Goal: Register for event/course

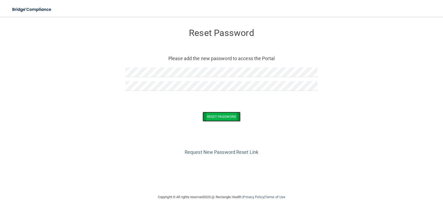
click at [214, 116] on button "Reset Password" at bounding box center [221, 117] width 38 height 10
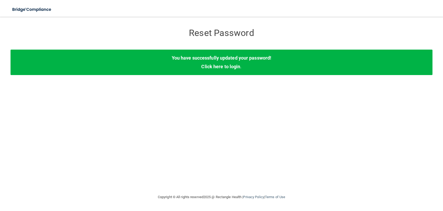
click at [231, 70] on div "You have successfully updated your password! Click here to login ." at bounding box center [222, 62] width 422 height 25
click at [232, 67] on link "Click here to login" at bounding box center [220, 67] width 39 height 6
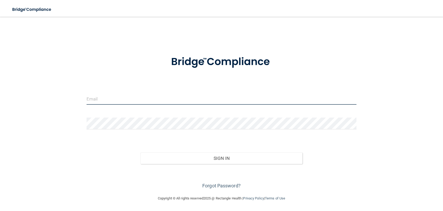
click at [210, 100] on input "email" at bounding box center [221, 99] width 270 height 12
click at [173, 97] on input "email" at bounding box center [221, 99] width 270 height 12
type input "[EMAIL_ADDRESS][DOMAIN_NAME]"
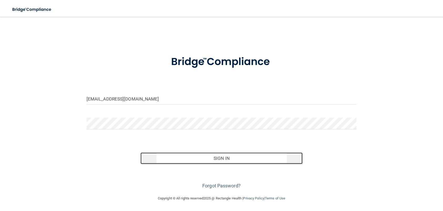
click at [202, 157] on button "Sign In" at bounding box center [221, 159] width 162 height 12
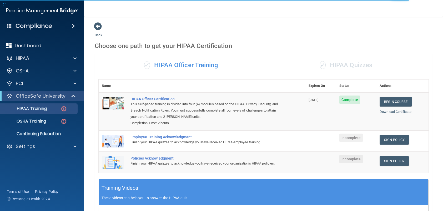
click at [348, 68] on div "✓ HIPAA Quizzes" at bounding box center [345, 66] width 165 height 16
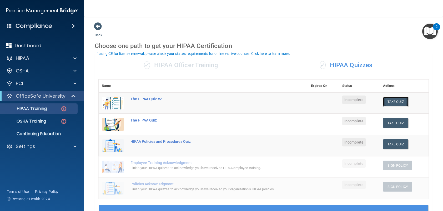
click at [393, 103] on button "Take Quiz" at bounding box center [395, 102] width 25 height 10
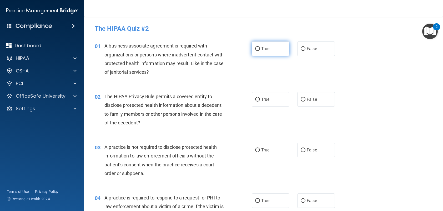
click at [255, 49] on input "True" at bounding box center [257, 49] width 5 height 4
radio input "true"
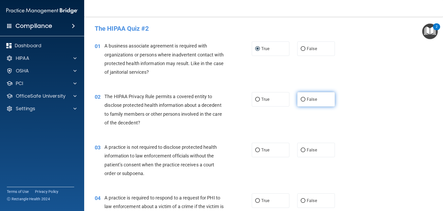
click at [301, 98] on input "False" at bounding box center [302, 100] width 5 height 4
radio input "true"
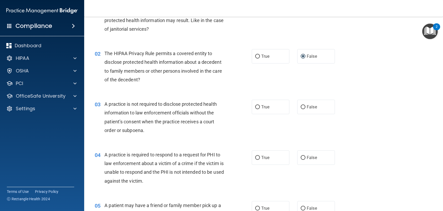
scroll to position [44, 0]
click at [301, 107] on input "False" at bounding box center [302, 107] width 5 height 4
radio input "true"
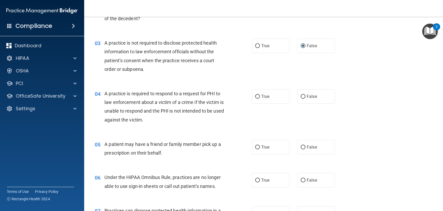
scroll to position [105, 0]
click at [255, 95] on input "True" at bounding box center [257, 96] width 5 height 4
radio input "true"
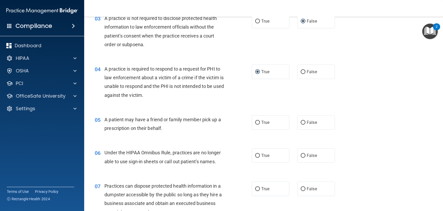
scroll to position [131, 0]
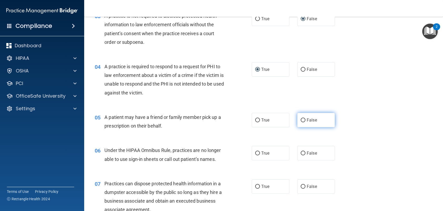
click at [300, 120] on input "False" at bounding box center [302, 121] width 5 height 4
radio input "true"
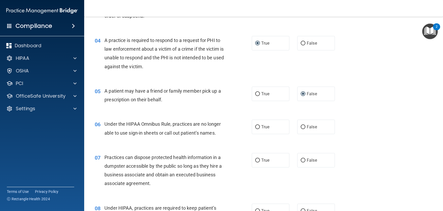
scroll to position [175, 0]
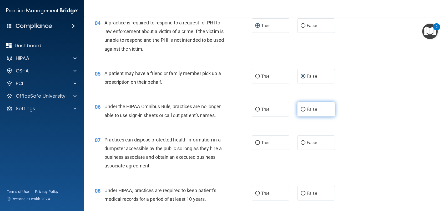
click at [300, 109] on input "False" at bounding box center [302, 110] width 5 height 4
radio input "true"
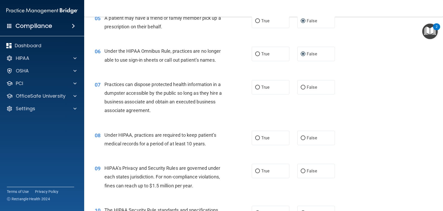
scroll to position [237, 0]
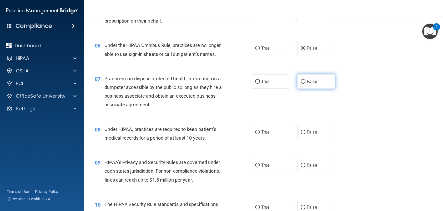
click at [300, 81] on input "False" at bounding box center [302, 82] width 5 height 4
radio input "true"
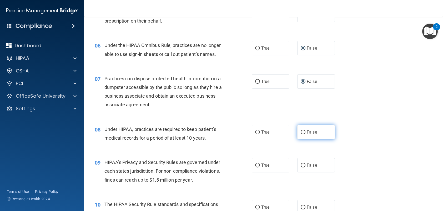
click at [301, 132] on input "False" at bounding box center [302, 133] width 5 height 4
radio input "true"
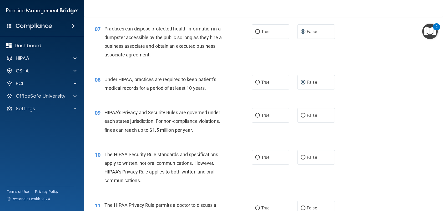
scroll to position [289, 0]
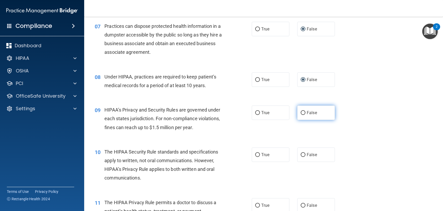
click at [301, 111] on input "False" at bounding box center [302, 113] width 5 height 4
radio input "true"
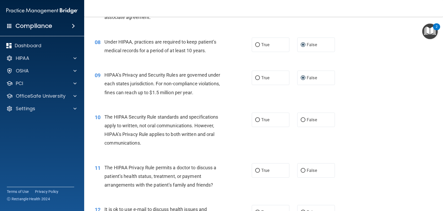
scroll to position [333, 0]
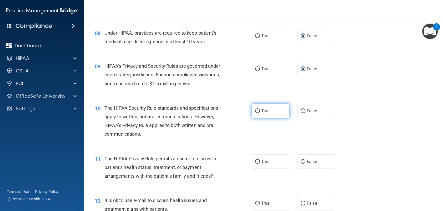
click at [255, 111] on input "True" at bounding box center [257, 111] width 5 height 4
radio input "true"
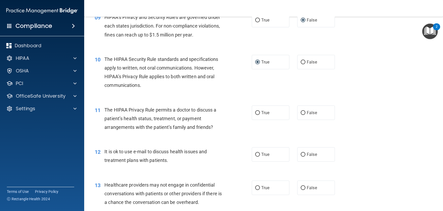
scroll to position [394, 0]
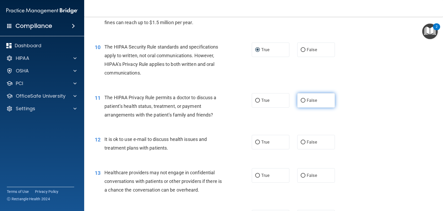
click at [301, 99] on input "False" at bounding box center [302, 101] width 5 height 4
radio input "true"
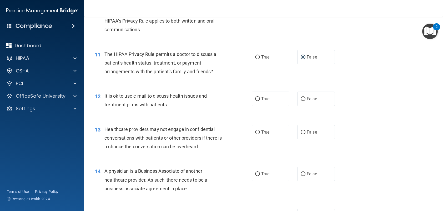
scroll to position [438, 0]
click at [301, 98] on input "False" at bounding box center [302, 99] width 5 height 4
radio input "true"
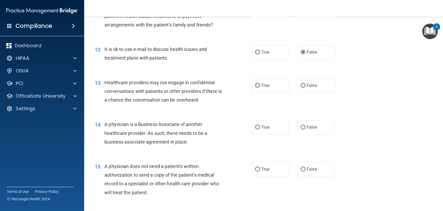
scroll to position [482, 0]
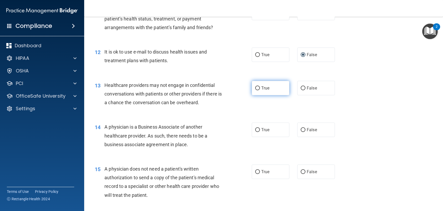
click at [257, 88] on input "True" at bounding box center [257, 88] width 5 height 4
radio input "true"
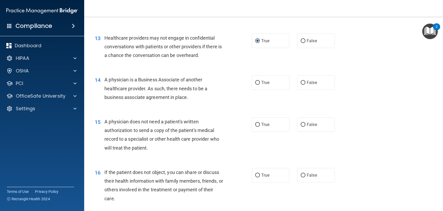
scroll to position [534, 0]
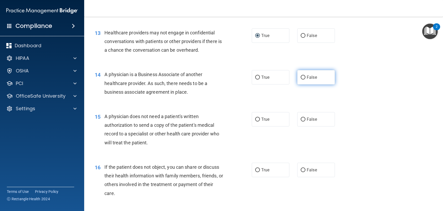
click at [301, 76] on input "False" at bounding box center [302, 78] width 5 height 4
radio input "true"
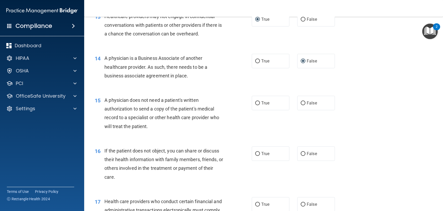
scroll to position [552, 0]
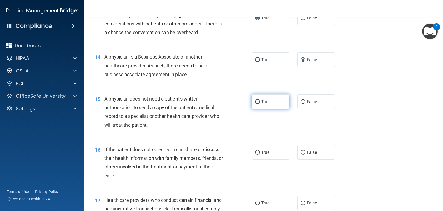
click at [256, 102] on input "True" at bounding box center [257, 102] width 5 height 4
radio input "true"
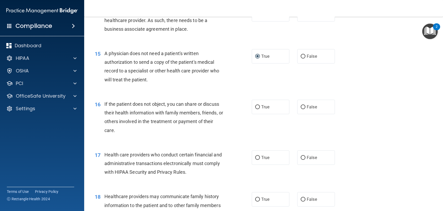
scroll to position [604, 0]
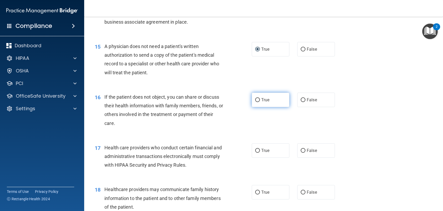
click at [255, 101] on input "True" at bounding box center [257, 100] width 5 height 4
radio input "true"
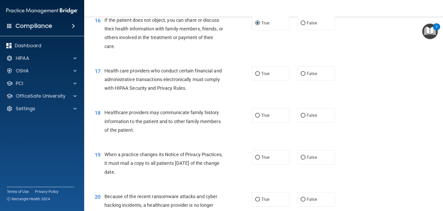
scroll to position [683, 0]
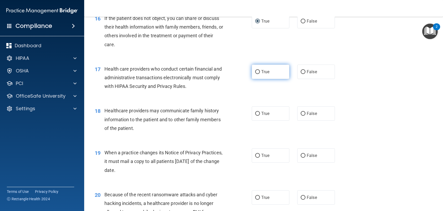
click at [255, 72] on input "True" at bounding box center [257, 72] width 5 height 4
radio input "true"
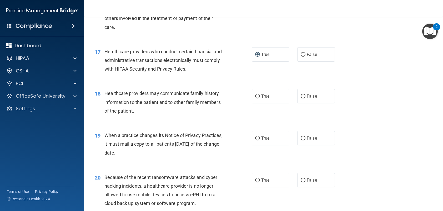
scroll to position [701, 0]
click at [302, 95] on input "False" at bounding box center [302, 96] width 5 height 4
radio input "true"
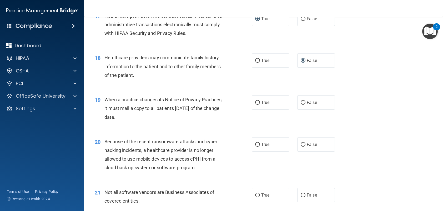
scroll to position [745, 0]
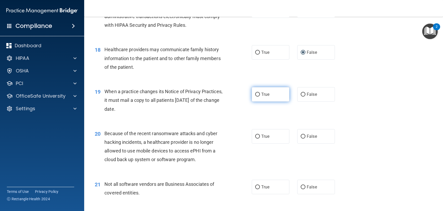
click at [255, 94] on input "True" at bounding box center [257, 95] width 5 height 4
radio input "true"
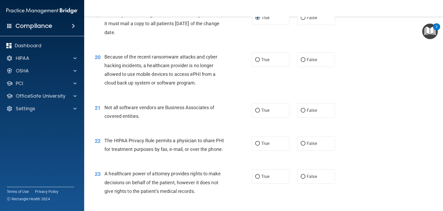
scroll to position [823, 0]
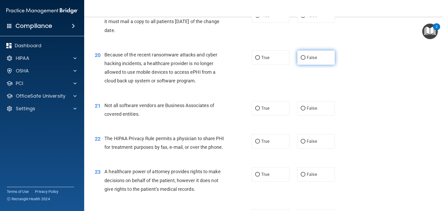
click at [300, 57] on input "False" at bounding box center [302, 58] width 5 height 4
radio input "true"
click at [255, 108] on input "True" at bounding box center [257, 109] width 5 height 4
radio input "true"
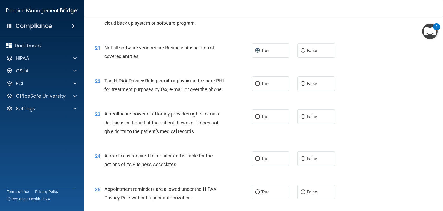
scroll to position [880, 0]
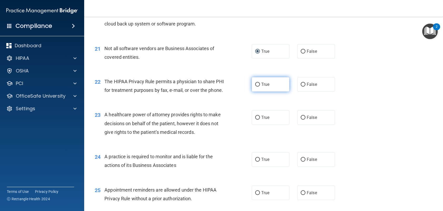
click at [255, 84] on input "True" at bounding box center [257, 85] width 5 height 4
radio input "true"
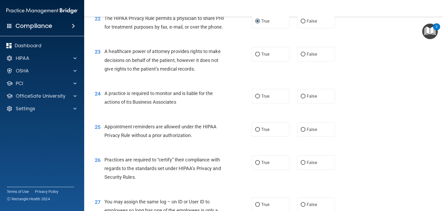
scroll to position [942, 0]
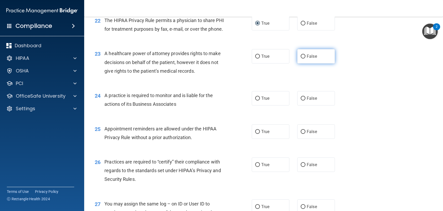
click at [300, 59] on input "False" at bounding box center [302, 57] width 5 height 4
radio input "true"
click at [301, 59] on input "False" at bounding box center [302, 57] width 5 height 4
click at [255, 59] on input "True" at bounding box center [257, 57] width 5 height 4
radio input "true"
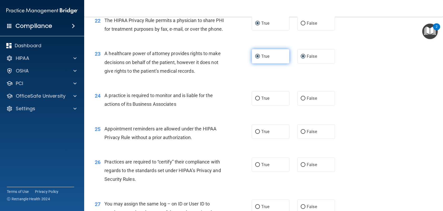
radio input "false"
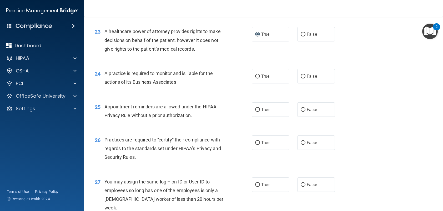
scroll to position [968, 0]
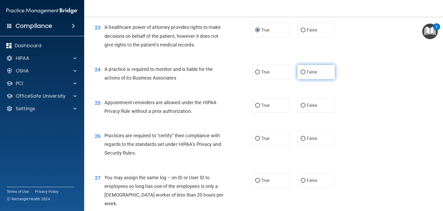
click at [300, 74] on input "False" at bounding box center [302, 72] width 5 height 4
radio input "true"
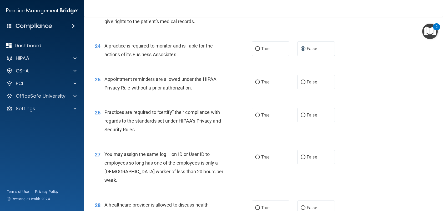
scroll to position [994, 0]
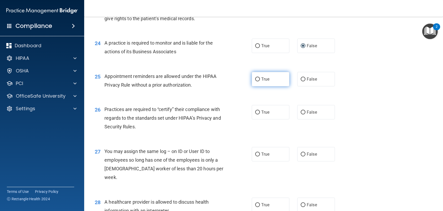
click at [255, 81] on input "True" at bounding box center [257, 80] width 5 height 4
radio input "true"
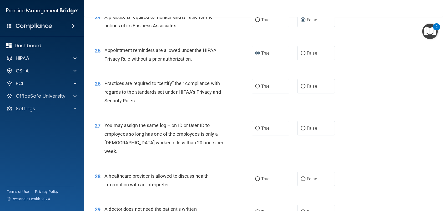
scroll to position [1021, 0]
click at [300, 88] on input "False" at bounding box center [302, 86] width 5 height 4
radio input "true"
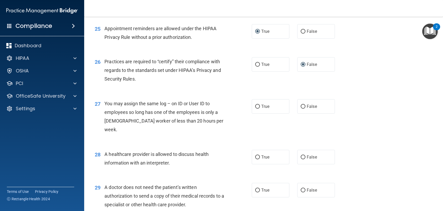
scroll to position [1047, 0]
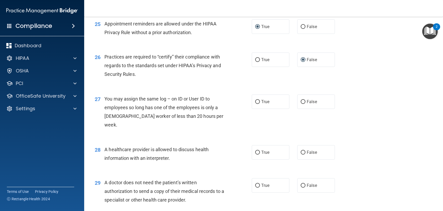
drag, startPoint x: 302, startPoint y: 110, endPoint x: 292, endPoint y: 115, distance: 11.4
click at [301, 104] on input "False" at bounding box center [302, 102] width 5 height 4
radio input "true"
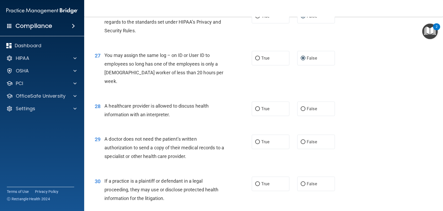
scroll to position [1091, 0]
click at [255, 109] on input "True" at bounding box center [257, 109] width 5 height 4
radio input "true"
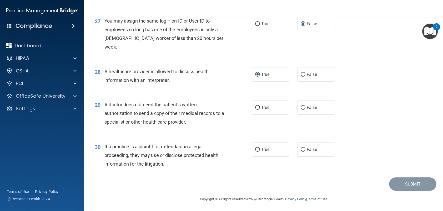
scroll to position [1126, 0]
click at [255, 106] on input "True" at bounding box center [257, 107] width 5 height 4
radio input "true"
click at [256, 148] on input "True" at bounding box center [257, 149] width 5 height 4
radio input "true"
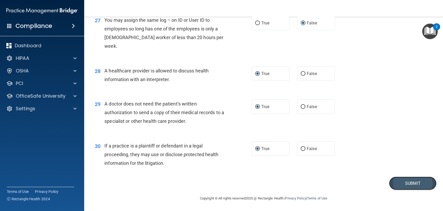
click at [402, 182] on button "Submit" at bounding box center [412, 183] width 47 height 13
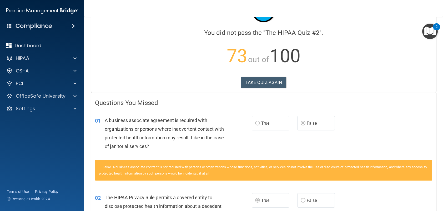
scroll to position [31, 0]
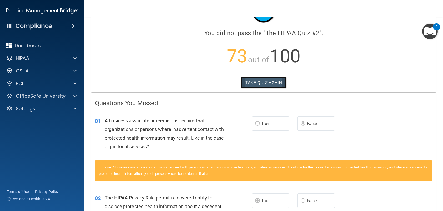
click at [258, 83] on button "TAKE QUIZ AGAIN" at bounding box center [263, 83] width 45 height 12
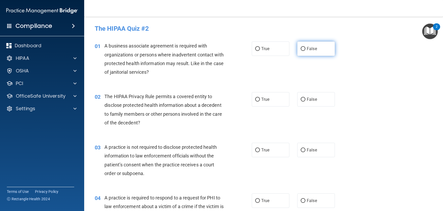
click at [300, 49] on input "False" at bounding box center [302, 49] width 5 height 4
radio input "true"
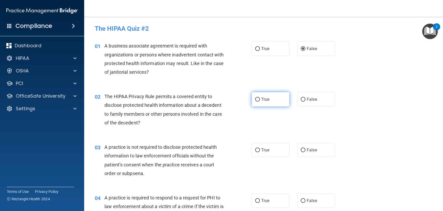
click at [255, 99] on input "True" at bounding box center [257, 100] width 5 height 4
radio input "true"
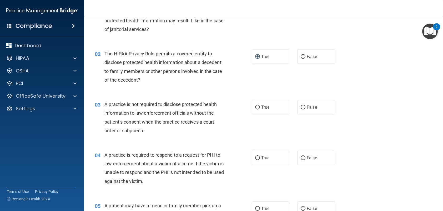
scroll to position [44, 0]
click at [300, 106] on input "False" at bounding box center [302, 107] width 5 height 4
radio input "true"
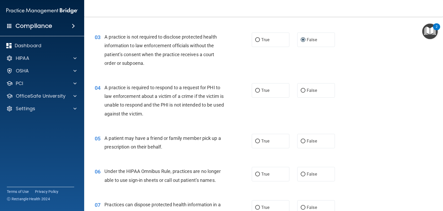
scroll to position [114, 0]
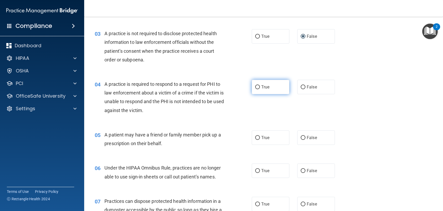
click at [257, 88] on input "True" at bounding box center [257, 87] width 5 height 4
radio input "true"
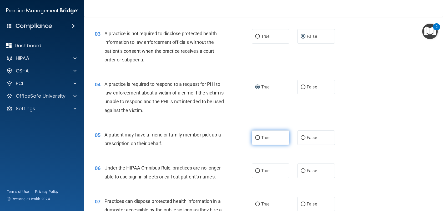
click at [256, 138] on input "True" at bounding box center [257, 138] width 5 height 4
radio input "true"
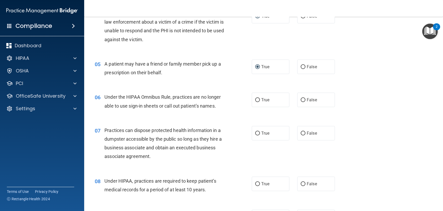
scroll to position [193, 0]
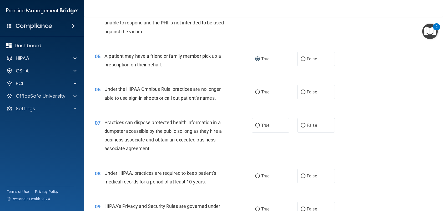
drag, startPoint x: 300, startPoint y: 93, endPoint x: 294, endPoint y: 99, distance: 9.1
click at [300, 93] on input "False" at bounding box center [302, 92] width 5 height 4
radio input "true"
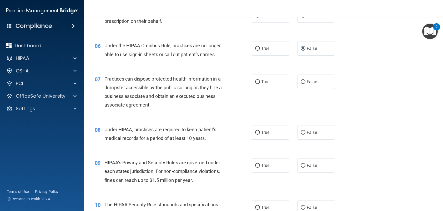
scroll to position [237, 0]
drag, startPoint x: 300, startPoint y: 83, endPoint x: 299, endPoint y: 86, distance: 3.2
click at [300, 84] on input "False" at bounding box center [302, 82] width 5 height 4
radio input "true"
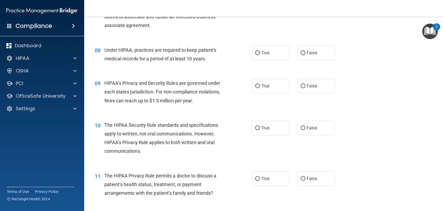
scroll to position [324, 0]
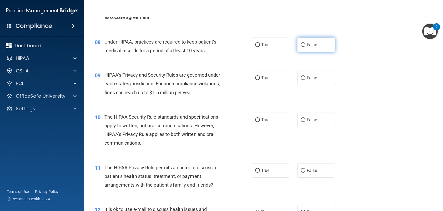
click at [300, 46] on input "False" at bounding box center [302, 45] width 5 height 4
radio input "true"
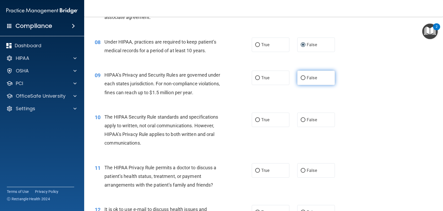
click at [300, 78] on input "False" at bounding box center [302, 78] width 5 height 4
radio input "true"
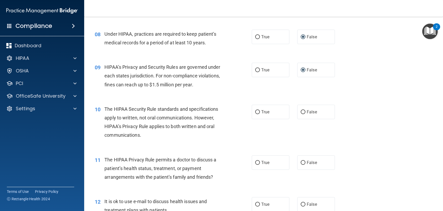
scroll to position [359, 0]
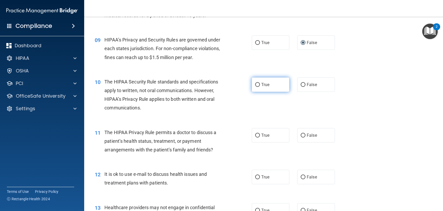
click at [257, 85] on input "True" at bounding box center [257, 85] width 5 height 4
radio input "true"
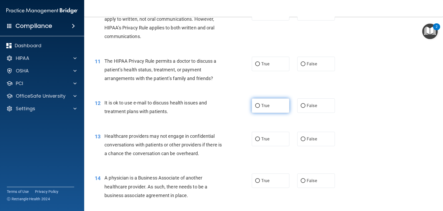
scroll to position [438, 0]
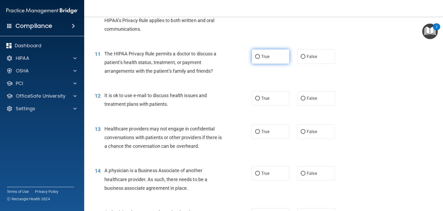
click at [255, 57] on input "True" at bounding box center [257, 57] width 5 height 4
radio input "true"
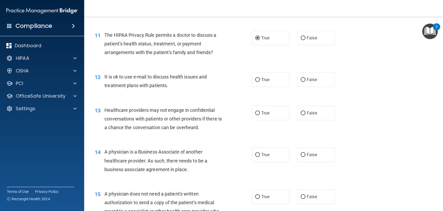
scroll to position [464, 0]
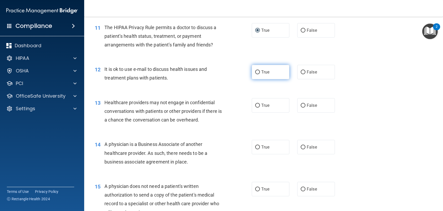
click at [257, 71] on input "True" at bounding box center [257, 72] width 5 height 4
radio input "true"
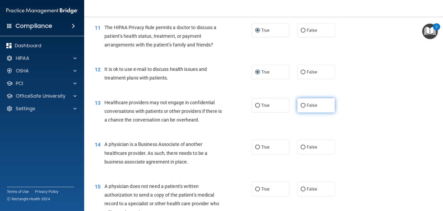
click at [300, 106] on input "False" at bounding box center [302, 106] width 5 height 4
radio input "true"
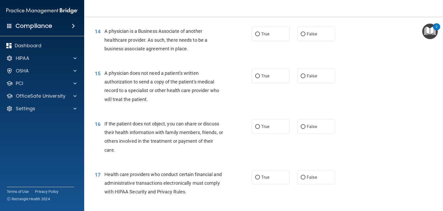
scroll to position [578, 0]
click at [300, 34] on input "False" at bounding box center [302, 34] width 5 height 4
radio input "true"
drag, startPoint x: 256, startPoint y: 75, endPoint x: 253, endPoint y: 85, distance: 9.5
click at [255, 75] on input "True" at bounding box center [257, 76] width 5 height 4
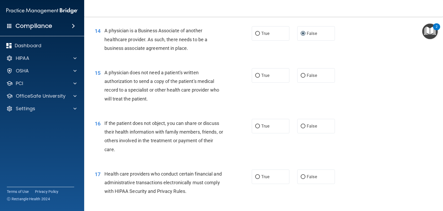
radio input "true"
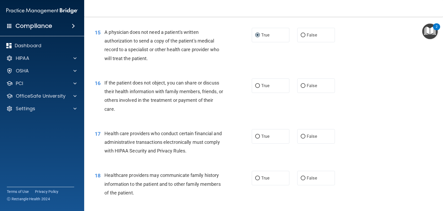
scroll to position [639, 0]
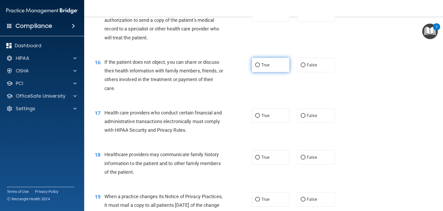
click at [255, 66] on input "True" at bounding box center [257, 65] width 5 height 4
radio input "true"
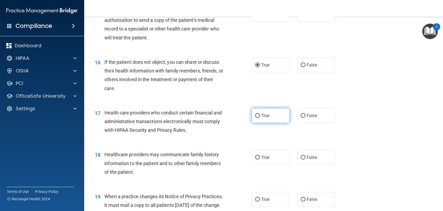
click at [256, 115] on input "True" at bounding box center [257, 116] width 5 height 4
radio input "true"
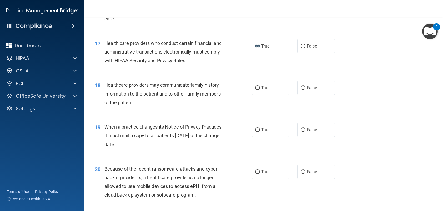
scroll to position [710, 0]
click at [301, 87] on input "False" at bounding box center [302, 88] width 5 height 4
radio input "true"
drag, startPoint x: 301, startPoint y: 127, endPoint x: 285, endPoint y: 124, distance: 15.9
click at [301, 128] on input "False" at bounding box center [302, 130] width 5 height 4
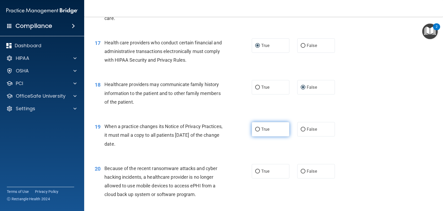
radio input "true"
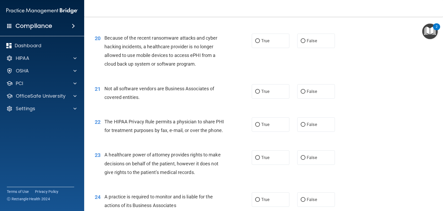
scroll to position [841, 0]
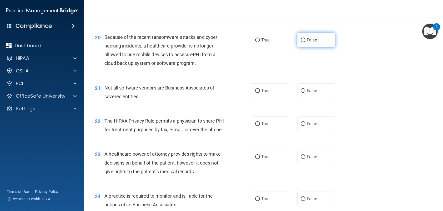
click at [300, 39] on input "False" at bounding box center [302, 40] width 5 height 4
radio input "true"
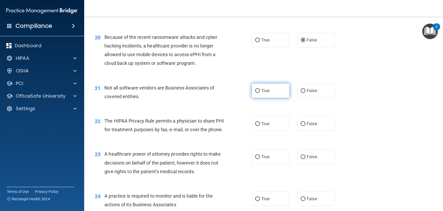
click at [256, 90] on input "True" at bounding box center [257, 91] width 5 height 4
radio input "true"
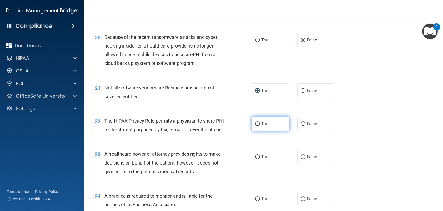
click at [257, 123] on input "True" at bounding box center [257, 124] width 5 height 4
radio input "true"
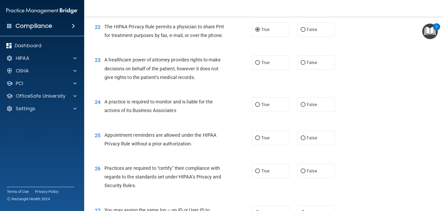
scroll to position [937, 0]
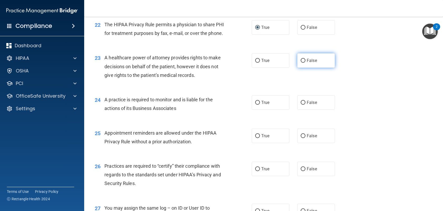
click at [300, 63] on input "False" at bounding box center [302, 61] width 5 height 4
radio input "true"
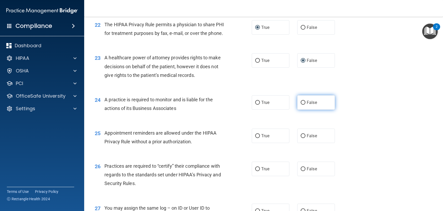
click at [300, 105] on input "False" at bounding box center [302, 103] width 5 height 4
radio input "true"
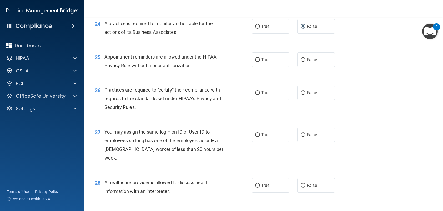
scroll to position [1016, 0]
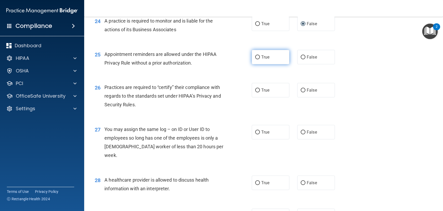
click at [256, 59] on input "True" at bounding box center [257, 57] width 5 height 4
radio input "true"
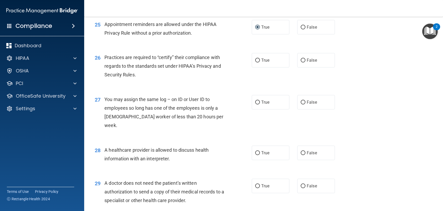
scroll to position [1051, 0]
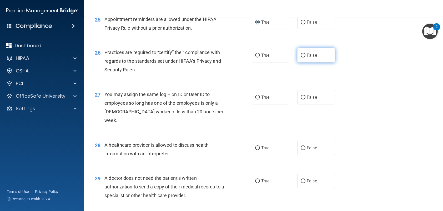
click at [300, 58] on input "False" at bounding box center [302, 56] width 5 height 4
radio input "true"
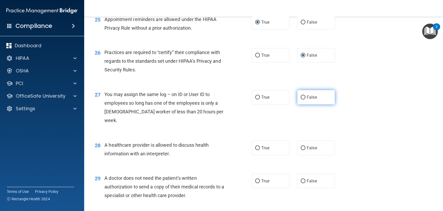
click at [301, 100] on input "False" at bounding box center [302, 98] width 5 height 4
radio input "true"
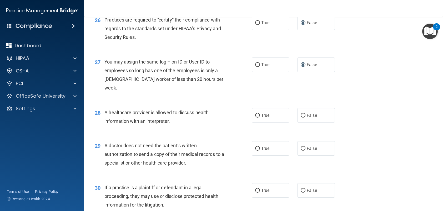
scroll to position [1086, 0]
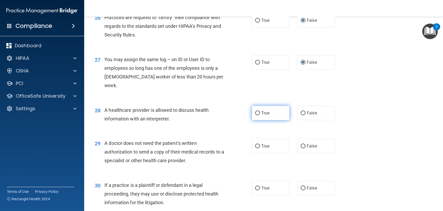
click at [256, 111] on input "True" at bounding box center [257, 113] width 5 height 4
radio input "true"
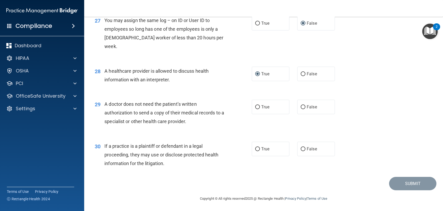
scroll to position [1126, 0]
click at [257, 106] on input "True" at bounding box center [257, 107] width 5 height 4
radio input "true"
click at [255, 148] on input "True" at bounding box center [257, 149] width 5 height 4
radio input "true"
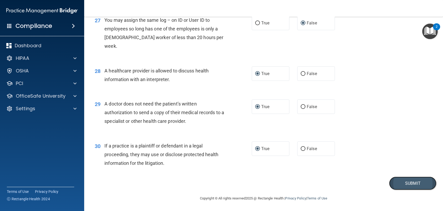
click at [400, 182] on button "Submit" at bounding box center [412, 183] width 47 height 13
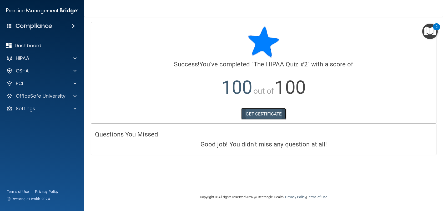
click at [263, 114] on link "GET CERTIFICATE" at bounding box center [263, 114] width 45 height 12
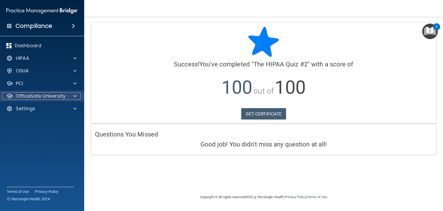
click at [59, 95] on p "OfficeSafe University" at bounding box center [41, 96] width 50 height 6
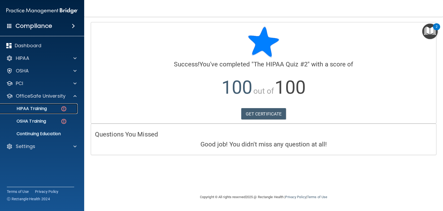
click at [54, 107] on div "HIPAA Training" at bounding box center [39, 108] width 72 height 5
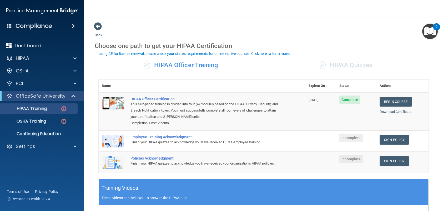
click at [326, 66] on div "✓ HIPAA Quizzes" at bounding box center [345, 66] width 165 height 16
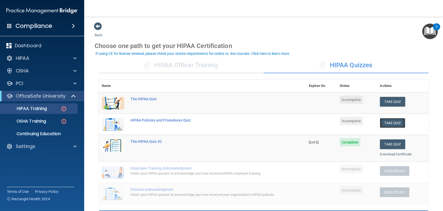
click at [391, 123] on button "Take Quiz" at bounding box center [392, 123] width 25 height 10
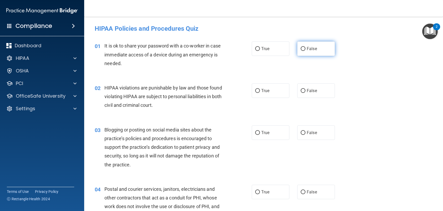
click at [300, 49] on input "False" at bounding box center [302, 49] width 5 height 4
radio input "true"
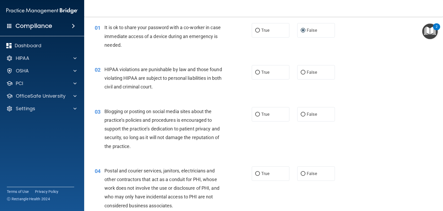
scroll to position [26, 0]
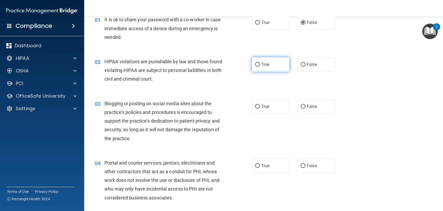
click at [255, 65] on input "True" at bounding box center [257, 65] width 5 height 4
radio input "true"
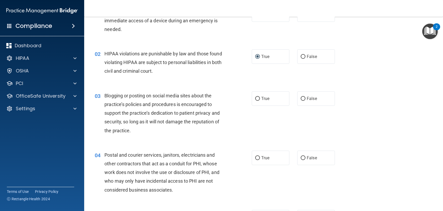
scroll to position [35, 0]
drag, startPoint x: 300, startPoint y: 97, endPoint x: 296, endPoint y: 110, distance: 13.3
click at [300, 97] on input "False" at bounding box center [302, 98] width 5 height 4
radio input "true"
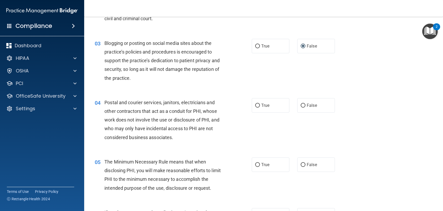
scroll to position [88, 0]
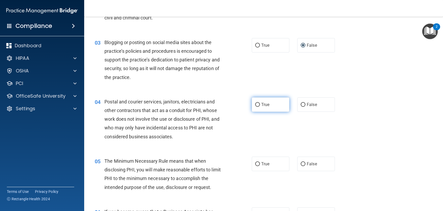
click at [255, 103] on input "True" at bounding box center [257, 105] width 5 height 4
radio input "true"
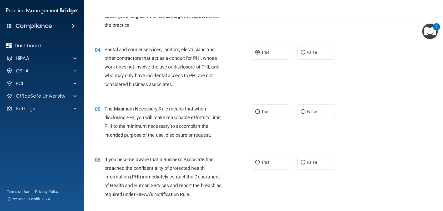
scroll to position [140, 0]
click at [257, 111] on input "True" at bounding box center [257, 112] width 5 height 4
radio input "true"
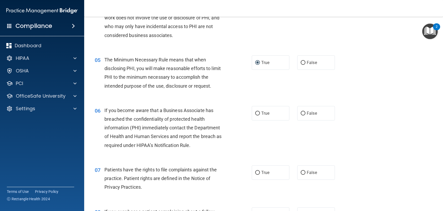
scroll to position [193, 0]
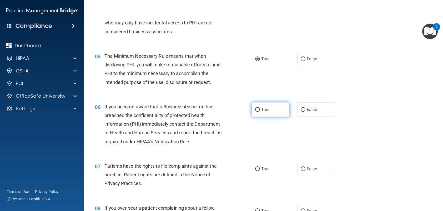
click at [255, 110] on input "True" at bounding box center [257, 110] width 5 height 4
radio input "true"
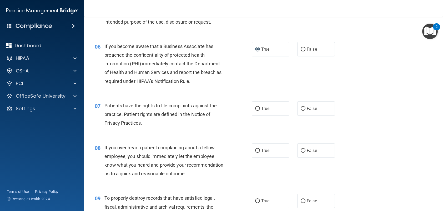
scroll to position [254, 0]
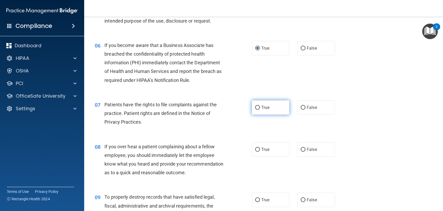
drag, startPoint x: 257, startPoint y: 107, endPoint x: 239, endPoint y: 115, distance: 20.4
click at [257, 107] on input "True" at bounding box center [257, 108] width 5 height 4
radio input "true"
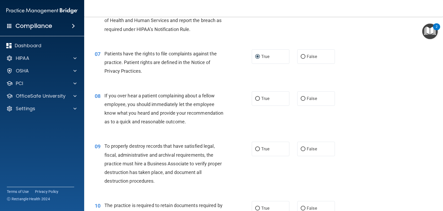
scroll to position [307, 0]
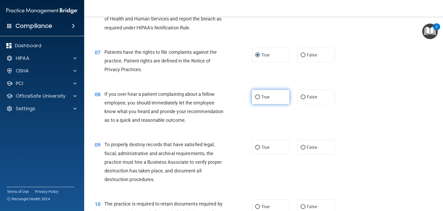
click at [257, 97] on input "True" at bounding box center [257, 97] width 5 height 4
radio input "true"
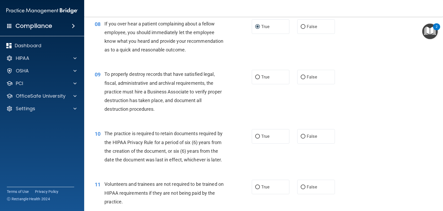
scroll to position [377, 0]
click at [301, 80] on input "False" at bounding box center [302, 78] width 5 height 4
radio input "true"
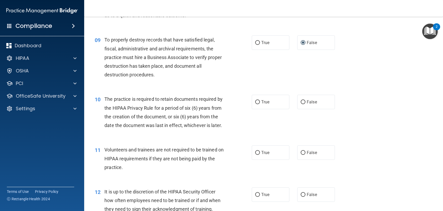
scroll to position [412, 0]
click at [300, 104] on input "False" at bounding box center [302, 102] width 5 height 4
radio input "true"
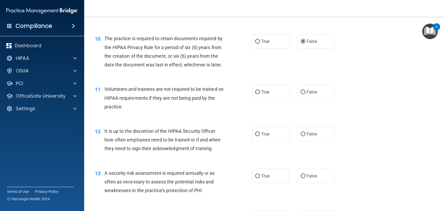
scroll to position [473, 0]
click at [300, 94] on input "False" at bounding box center [302, 92] width 5 height 4
radio input "true"
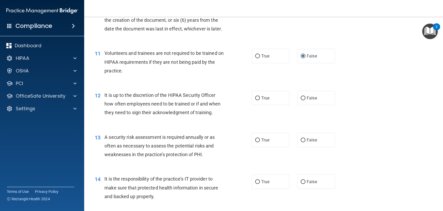
scroll to position [517, 0]
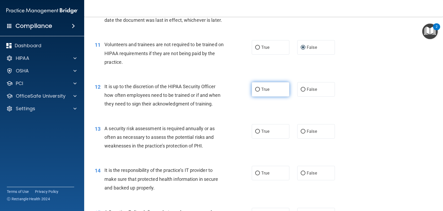
click at [255, 92] on input "True" at bounding box center [257, 90] width 5 height 4
radio input "true"
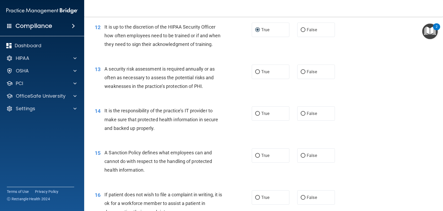
scroll to position [578, 0]
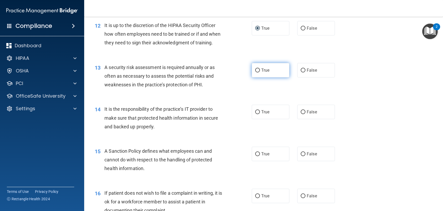
click at [255, 73] on input "True" at bounding box center [257, 71] width 5 height 4
radio input "true"
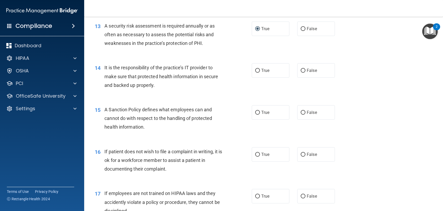
scroll to position [631, 0]
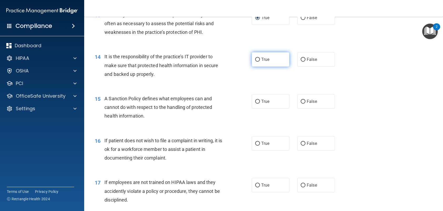
click at [258, 62] on input "True" at bounding box center [257, 60] width 5 height 4
radio input "true"
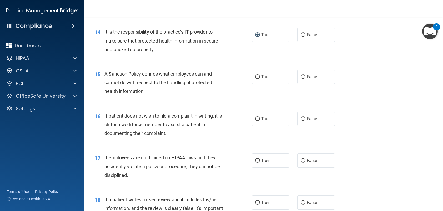
scroll to position [666, 0]
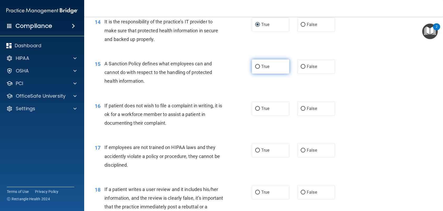
drag, startPoint x: 255, startPoint y: 83, endPoint x: 253, endPoint y: 86, distance: 4.5
click at [255, 69] on input "True" at bounding box center [257, 67] width 5 height 4
radio input "true"
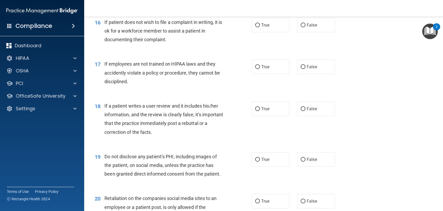
scroll to position [762, 0]
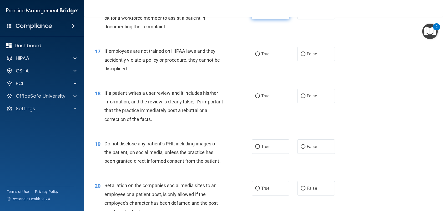
click at [255, 14] on input "True" at bounding box center [257, 13] width 5 height 4
radio input "true"
click at [300, 56] on input "False" at bounding box center [302, 54] width 5 height 4
radio input "true"
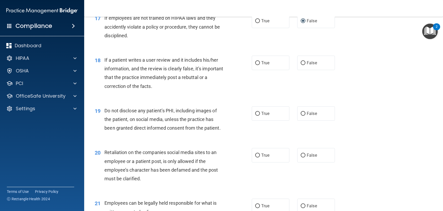
scroll to position [797, 0]
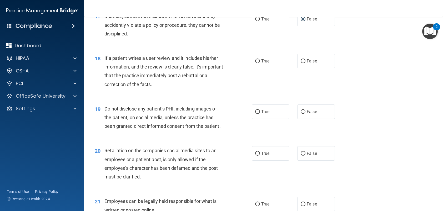
drag, startPoint x: 300, startPoint y: 78, endPoint x: 284, endPoint y: 98, distance: 25.5
click at [300, 63] on input "False" at bounding box center [302, 61] width 5 height 4
radio input "true"
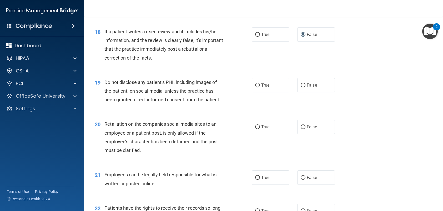
scroll to position [841, 0]
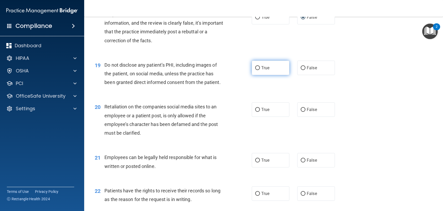
drag, startPoint x: 256, startPoint y: 85, endPoint x: 250, endPoint y: 92, distance: 9.0
click at [256, 70] on input "True" at bounding box center [257, 68] width 5 height 4
radio input "true"
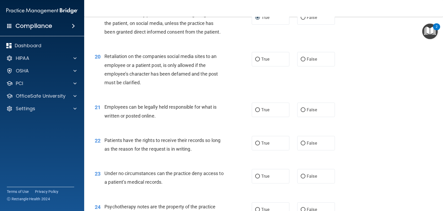
scroll to position [894, 0]
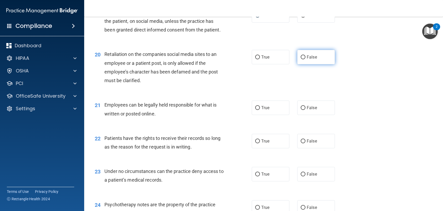
click at [301, 59] on input "False" at bounding box center [302, 57] width 5 height 4
radio input "true"
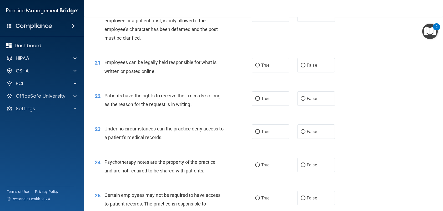
scroll to position [946, 0]
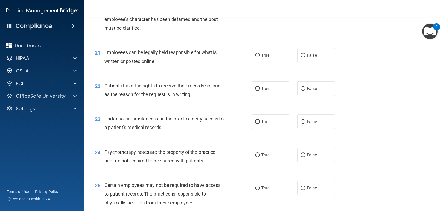
drag, startPoint x: 256, startPoint y: 70, endPoint x: 235, endPoint y: 80, distance: 23.0
click at [255, 58] on input "True" at bounding box center [257, 56] width 5 height 4
radio input "true"
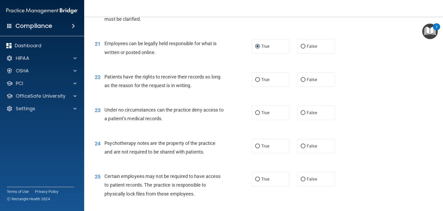
scroll to position [972, 0]
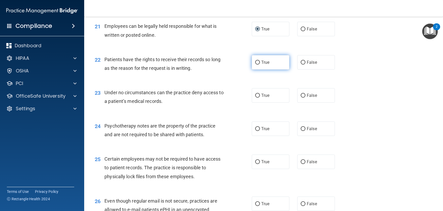
drag, startPoint x: 256, startPoint y: 79, endPoint x: 250, endPoint y: 82, distance: 6.6
click at [256, 65] on input "True" at bounding box center [257, 63] width 5 height 4
radio input "true"
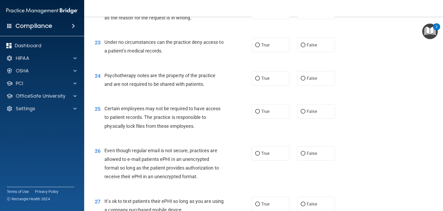
scroll to position [1016, 0]
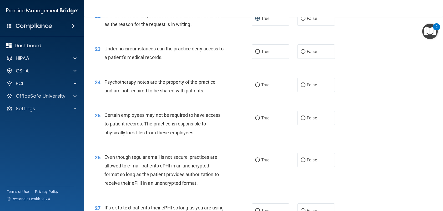
drag, startPoint x: 254, startPoint y: 69, endPoint x: 248, endPoint y: 74, distance: 7.6
click at [255, 54] on input "True" at bounding box center [257, 52] width 5 height 4
radio input "true"
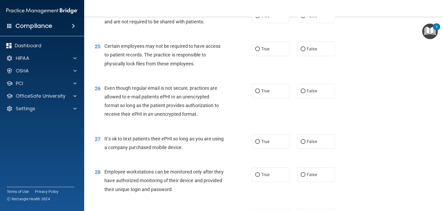
scroll to position [1086, 0]
click at [300, 17] on input "False" at bounding box center [302, 15] width 5 height 4
radio input "true"
drag, startPoint x: 254, startPoint y: 65, endPoint x: 237, endPoint y: 71, distance: 18.7
click at [255, 50] on input "True" at bounding box center [257, 49] width 5 height 4
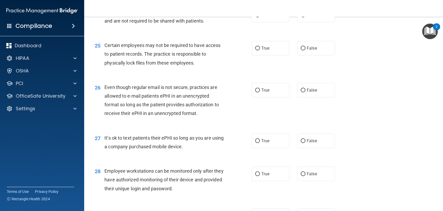
radio input "true"
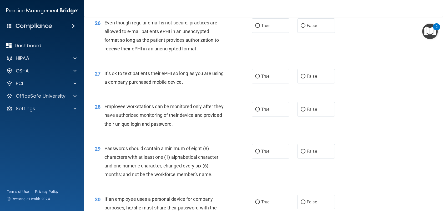
scroll to position [1156, 0]
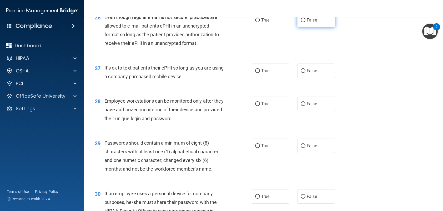
click at [300, 22] on input "False" at bounding box center [302, 20] width 5 height 4
radio input "true"
click at [255, 73] on input "True" at bounding box center [257, 71] width 5 height 4
radio input "true"
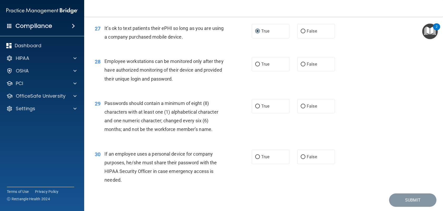
scroll to position [1200, 0]
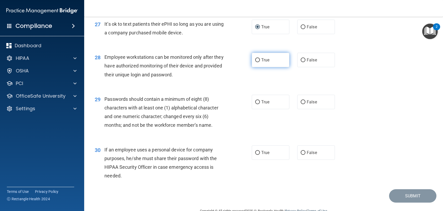
click at [255, 62] on input "True" at bounding box center [257, 60] width 5 height 4
radio input "true"
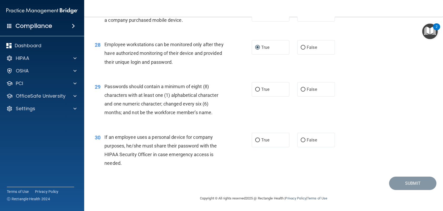
scroll to position [1230, 0]
drag, startPoint x: 253, startPoint y: 88, endPoint x: 253, endPoint y: 91, distance: 3.4
click at [255, 90] on input "True" at bounding box center [257, 90] width 5 height 4
radio input "true"
click at [301, 140] on input "False" at bounding box center [302, 141] width 5 height 4
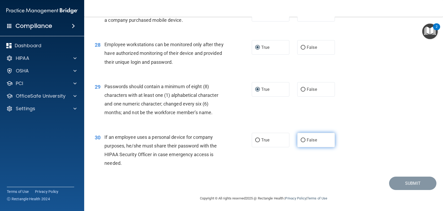
radio input "true"
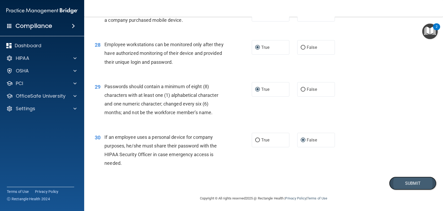
click at [398, 182] on button "Submit" at bounding box center [412, 183] width 47 height 13
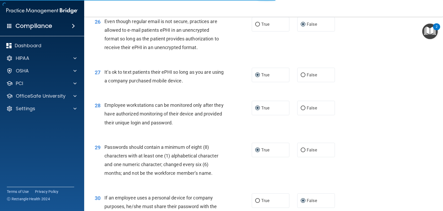
scroll to position [1151, 0]
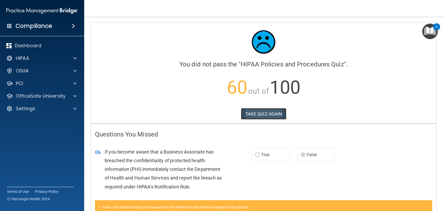
click at [267, 114] on button "TAKE QUIZ AGAIN" at bounding box center [263, 114] width 45 height 12
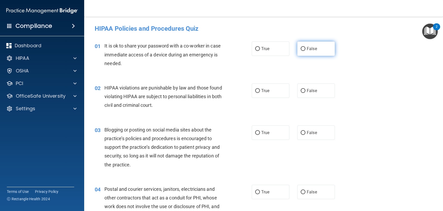
click at [301, 49] on input "False" at bounding box center [302, 49] width 5 height 4
radio input "true"
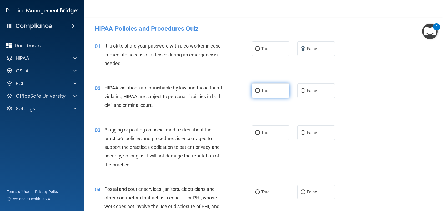
click at [255, 89] on input "True" at bounding box center [257, 91] width 5 height 4
radio input "true"
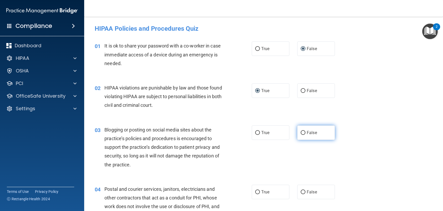
click at [300, 131] on input "False" at bounding box center [302, 133] width 5 height 4
radio input "true"
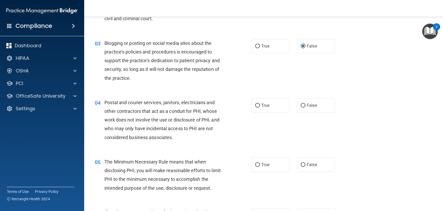
scroll to position [88, 0]
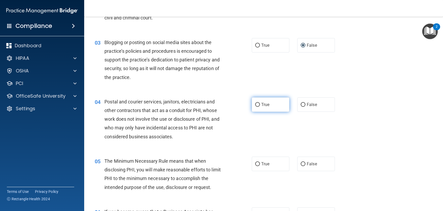
click at [255, 105] on input "True" at bounding box center [257, 105] width 5 height 4
radio input "true"
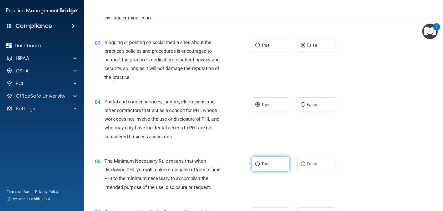
click at [252, 163] on label "True" at bounding box center [271, 164] width 38 height 14
click at [255, 163] on input "True" at bounding box center [257, 164] width 5 height 4
radio input "true"
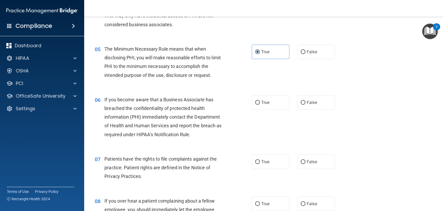
scroll to position [202, 0]
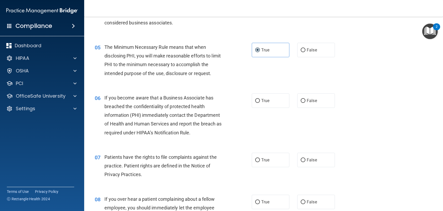
drag, startPoint x: 299, startPoint y: 99, endPoint x: 296, endPoint y: 116, distance: 16.5
click at [300, 100] on input "False" at bounding box center [302, 101] width 5 height 4
radio input "true"
click at [255, 160] on input "True" at bounding box center [257, 160] width 5 height 4
radio input "true"
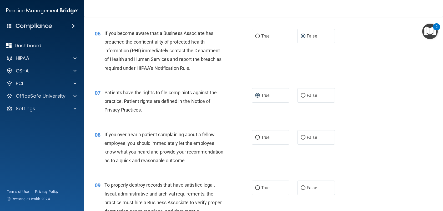
scroll to position [289, 0]
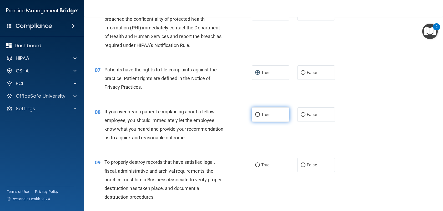
drag, startPoint x: 256, startPoint y: 115, endPoint x: 252, endPoint y: 120, distance: 6.0
click at [255, 117] on input "True" at bounding box center [257, 115] width 5 height 4
radio input "true"
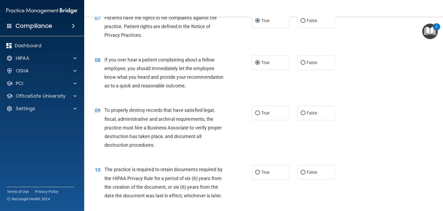
scroll to position [350, 0]
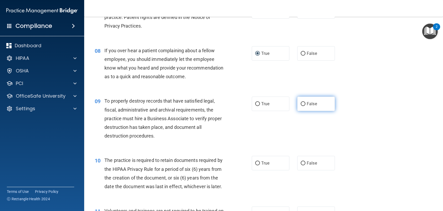
click at [300, 106] on input "False" at bounding box center [302, 104] width 5 height 4
radio input "true"
click at [253, 171] on label "True" at bounding box center [271, 163] width 38 height 14
click at [255, 166] on input "True" at bounding box center [257, 164] width 5 height 4
radio input "true"
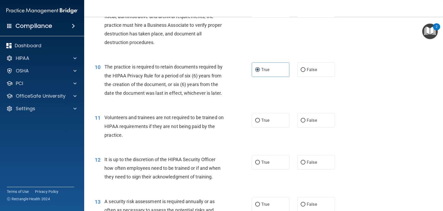
scroll to position [447, 0]
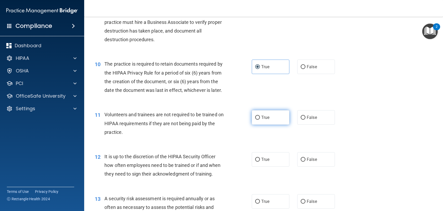
drag, startPoint x: 301, startPoint y: 135, endPoint x: 281, endPoint y: 139, distance: 19.7
click at [300, 120] on input "False" at bounding box center [302, 118] width 5 height 4
radio input "true"
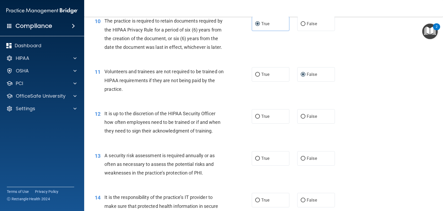
scroll to position [491, 0]
click at [300, 118] on input "False" at bounding box center [302, 116] width 5 height 4
radio input "true"
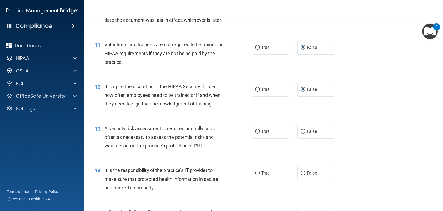
scroll to position [526, 0]
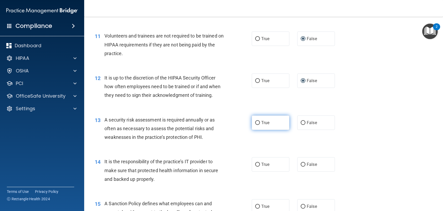
drag, startPoint x: 255, startPoint y: 140, endPoint x: 252, endPoint y: 142, distance: 3.2
click at [255, 125] on input "True" at bounding box center [257, 123] width 5 height 4
radio input "true"
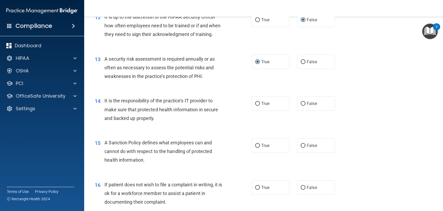
scroll to position [587, 0]
click at [301, 106] on input "False" at bounding box center [302, 104] width 5 height 4
radio input "true"
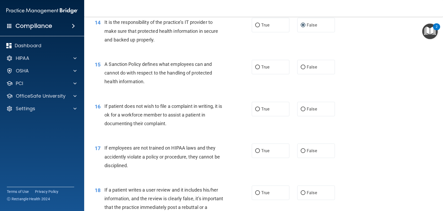
scroll to position [666, 0]
click at [301, 69] on input "False" at bounding box center [302, 67] width 5 height 4
radio input "true"
click at [256, 111] on input "True" at bounding box center [257, 109] width 5 height 4
radio input "true"
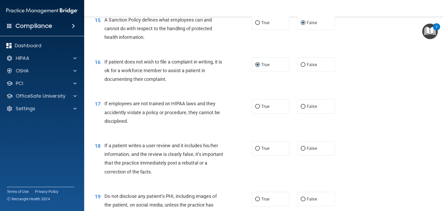
scroll to position [718, 0]
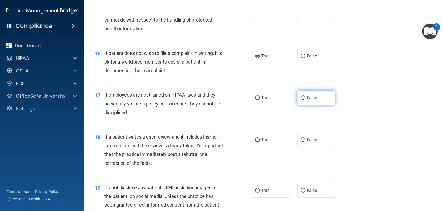
click at [301, 100] on input "False" at bounding box center [302, 98] width 5 height 4
radio input "true"
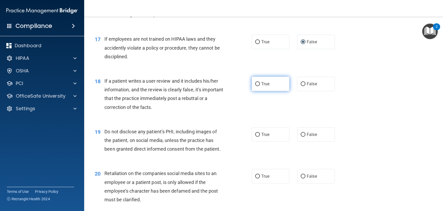
scroll to position [780, 0]
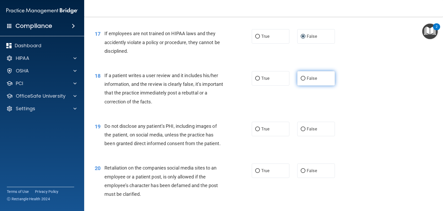
click at [301, 81] on input "False" at bounding box center [302, 79] width 5 height 4
radio input "true"
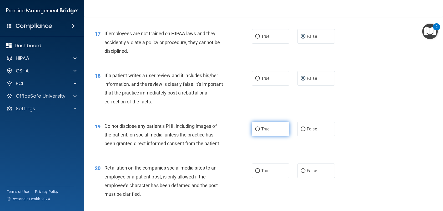
click at [255, 131] on input "True" at bounding box center [257, 129] width 5 height 4
radio input "true"
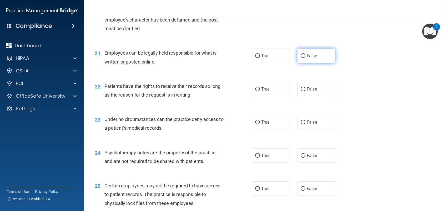
scroll to position [946, 0]
click at [301, 7] on input "False" at bounding box center [302, 5] width 5 height 4
radio input "true"
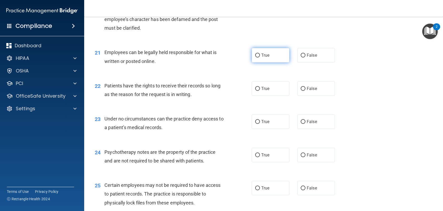
drag, startPoint x: 257, startPoint y: 73, endPoint x: 257, endPoint y: 77, distance: 4.5
click at [256, 58] on input "True" at bounding box center [257, 56] width 5 height 4
radio input "true"
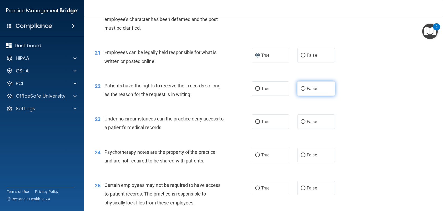
click at [300, 91] on input "False" at bounding box center [302, 89] width 5 height 4
radio input "true"
click at [301, 124] on input "False" at bounding box center [302, 122] width 5 height 4
radio input "true"
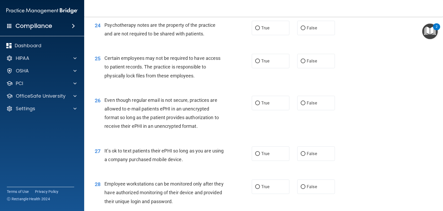
scroll to position [1078, 0]
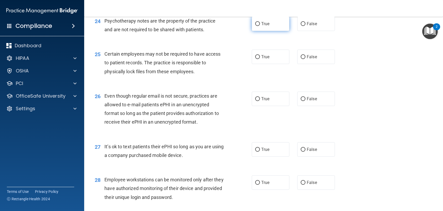
drag, startPoint x: 256, startPoint y: 41, endPoint x: 255, endPoint y: 47, distance: 6.1
click at [255, 26] on input "True" at bounding box center [257, 24] width 5 height 4
radio input "true"
click at [255, 59] on input "True" at bounding box center [257, 57] width 5 height 4
radio input "true"
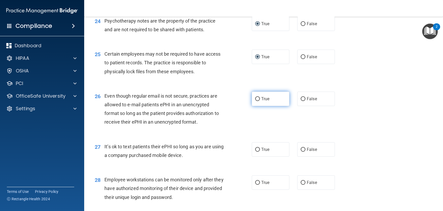
click at [257, 101] on input "True" at bounding box center [257, 99] width 5 height 4
radio input "true"
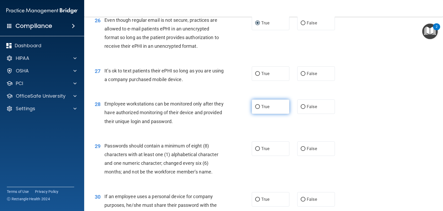
scroll to position [1156, 0]
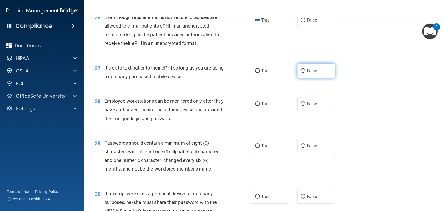
click at [301, 73] on input "False" at bounding box center [302, 71] width 5 height 4
radio input "true"
drag, startPoint x: 300, startPoint y: 120, endPoint x: 301, endPoint y: 123, distance: 2.7
click at [300, 106] on input "False" at bounding box center [302, 104] width 5 height 4
radio input "true"
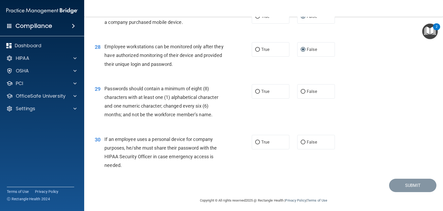
scroll to position [1227, 0]
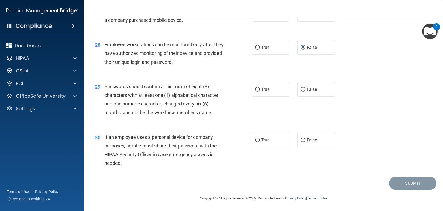
drag, startPoint x: 254, startPoint y: 93, endPoint x: 260, endPoint y: 101, distance: 9.0
click at [255, 92] on input "True" at bounding box center [257, 90] width 5 height 4
radio input "true"
drag, startPoint x: 300, startPoint y: 142, endPoint x: 315, endPoint y: 152, distance: 17.8
click at [300, 142] on input "False" at bounding box center [302, 141] width 5 height 4
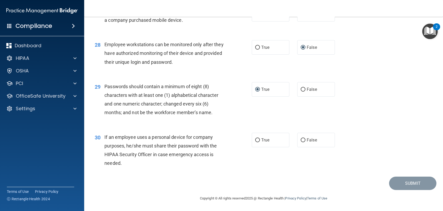
radio input "true"
click at [398, 184] on button "Submit" at bounding box center [412, 183] width 47 height 13
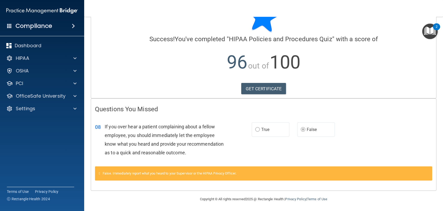
scroll to position [26, 0]
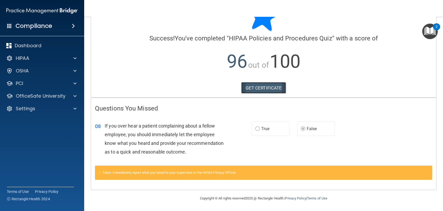
click at [254, 88] on link "GET CERTIFICATE" at bounding box center [263, 88] width 45 height 12
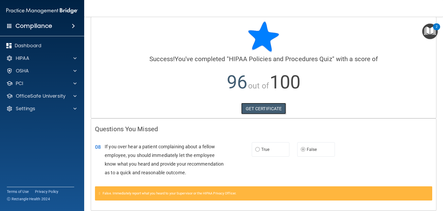
scroll to position [0, 0]
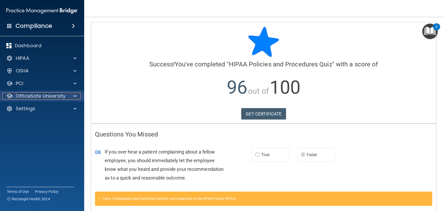
click at [39, 96] on p "OfficeSafe University" at bounding box center [41, 96] width 50 height 6
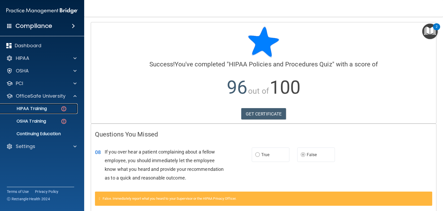
click at [43, 110] on p "HIPAA Training" at bounding box center [24, 108] width 43 height 5
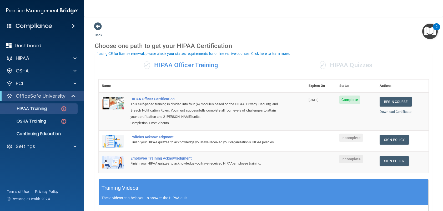
click at [352, 63] on div "✓ HIPAA Quizzes" at bounding box center [345, 66] width 165 height 16
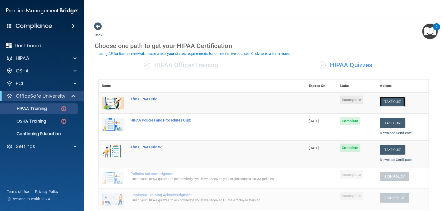
click at [391, 102] on button "Take Quiz" at bounding box center [392, 102] width 25 height 10
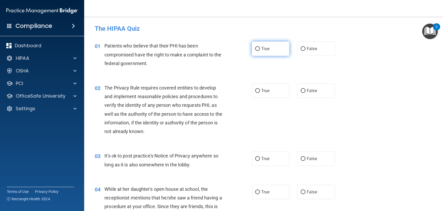
click at [256, 49] on input "True" at bounding box center [257, 49] width 5 height 4
radio input "true"
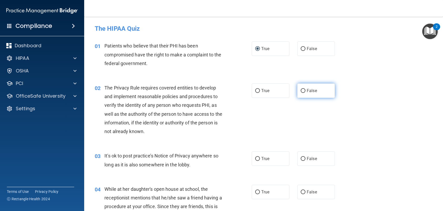
click at [301, 89] on input "False" at bounding box center [302, 91] width 5 height 4
radio input "true"
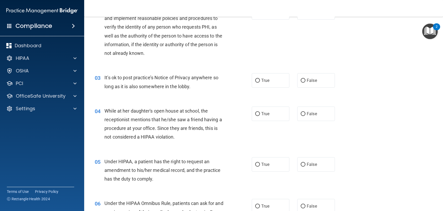
scroll to position [79, 0]
click at [301, 80] on input "False" at bounding box center [302, 80] width 5 height 4
radio input "true"
click at [256, 78] on input "True" at bounding box center [257, 80] width 5 height 4
radio input "true"
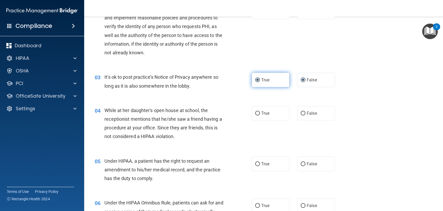
radio input "false"
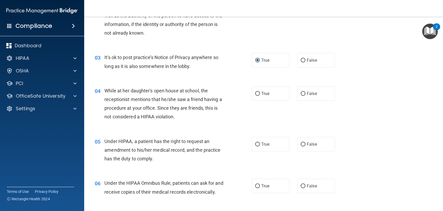
scroll to position [105, 0]
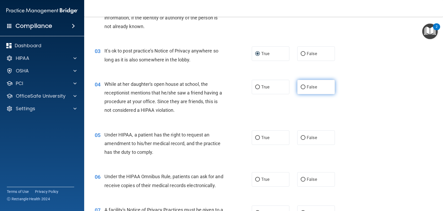
click at [302, 86] on input "False" at bounding box center [302, 87] width 5 height 4
radio input "true"
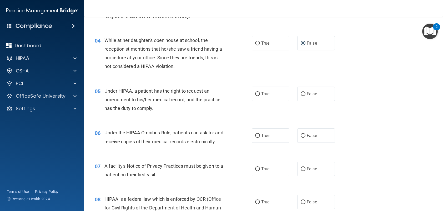
scroll to position [140, 0]
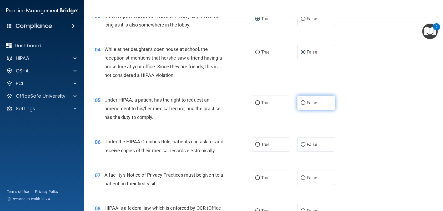
click at [302, 102] on input "False" at bounding box center [302, 103] width 5 height 4
radio input "true"
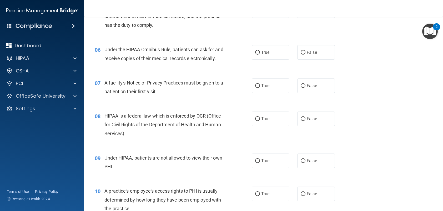
scroll to position [237, 0]
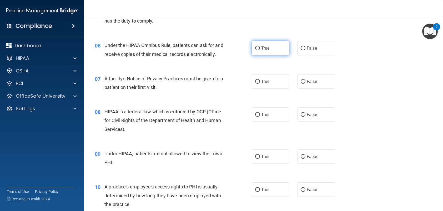
drag, startPoint x: 258, startPoint y: 48, endPoint x: 255, endPoint y: 50, distance: 3.9
click at [257, 49] on input "True" at bounding box center [257, 49] width 5 height 4
radio input "true"
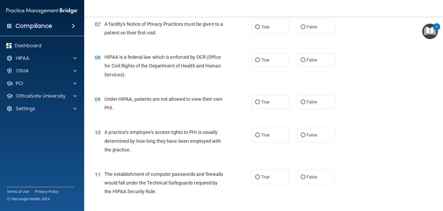
scroll to position [289, 0]
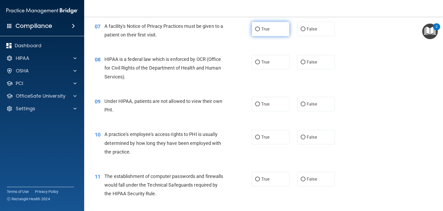
click at [256, 31] on input "True" at bounding box center [257, 29] width 5 height 4
radio input "true"
drag, startPoint x: 255, startPoint y: 70, endPoint x: 242, endPoint y: 84, distance: 19.3
click at [255, 64] on input "True" at bounding box center [257, 62] width 5 height 4
radio input "true"
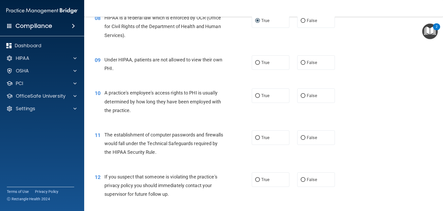
scroll to position [333, 0]
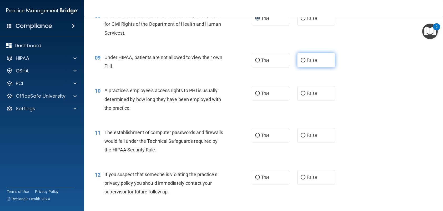
drag, startPoint x: 300, startPoint y: 67, endPoint x: 301, endPoint y: 70, distance: 3.5
click at [300, 63] on input "False" at bounding box center [302, 61] width 5 height 4
radio input "true"
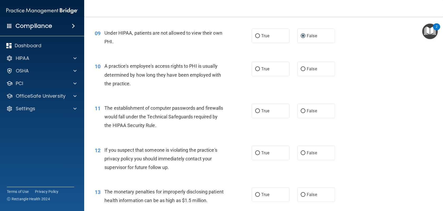
scroll to position [359, 0]
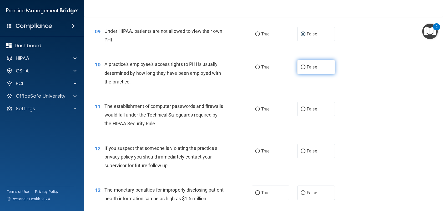
click at [301, 69] on input "False" at bounding box center [302, 67] width 5 height 4
radio input "true"
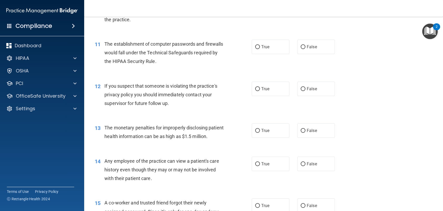
scroll to position [429, 0]
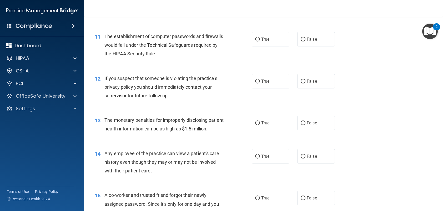
drag, startPoint x: 255, startPoint y: 49, endPoint x: 248, endPoint y: 52, distance: 7.3
click at [255, 42] on input "True" at bounding box center [257, 40] width 5 height 4
radio input "true"
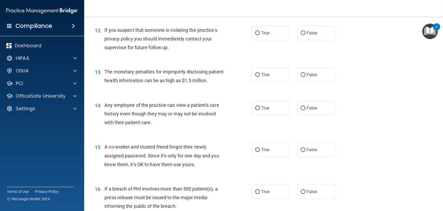
scroll to position [482, 0]
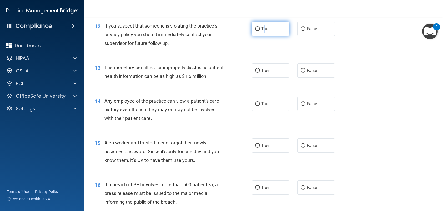
click at [263, 31] on span "True" at bounding box center [265, 28] width 8 height 5
click at [255, 31] on input "True" at bounding box center [257, 29] width 5 height 4
radio input "true"
click at [231, 50] on div "12 If you suspect that someone is violating the practice's privacy policy you s…" at bounding box center [173, 36] width 173 height 29
click at [255, 73] on input "True" at bounding box center [257, 71] width 5 height 4
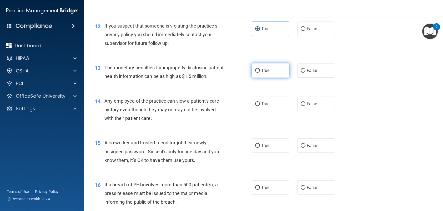
radio input "true"
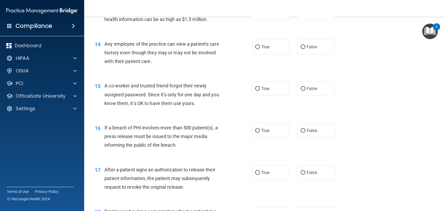
scroll to position [534, 0]
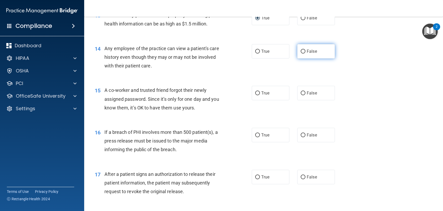
click at [300, 54] on input "False" at bounding box center [302, 52] width 5 height 4
radio input "true"
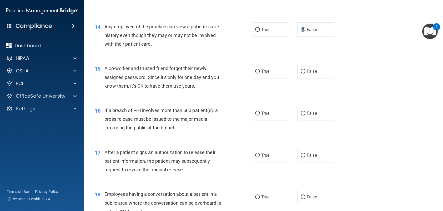
scroll to position [561, 0]
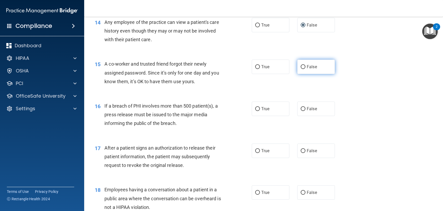
click at [300, 69] on input "False" at bounding box center [302, 67] width 5 height 4
radio input "true"
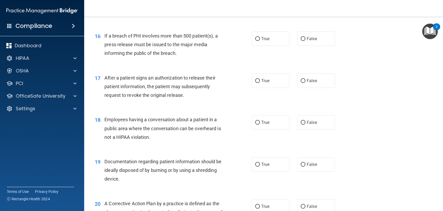
scroll to position [639, 0]
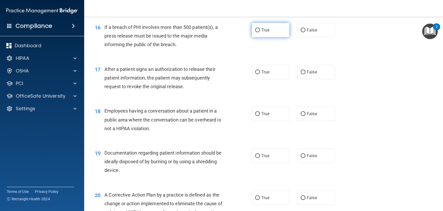
click at [255, 32] on input "True" at bounding box center [257, 30] width 5 height 4
radio input "true"
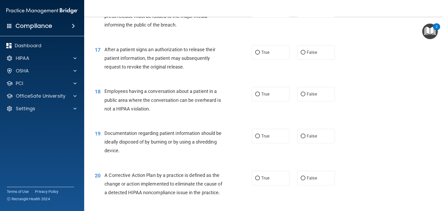
scroll to position [657, 0]
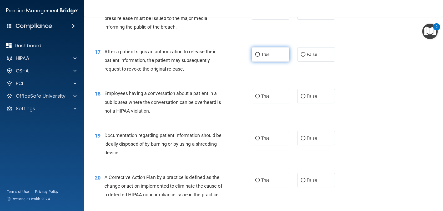
click at [257, 57] on input "True" at bounding box center [257, 55] width 5 height 4
radio input "true"
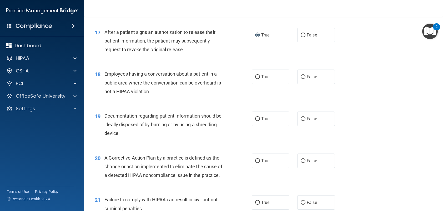
scroll to position [683, 0]
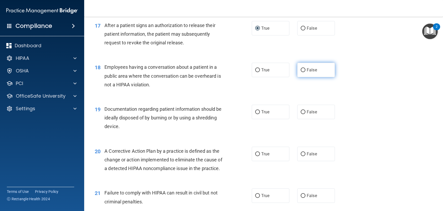
click at [301, 72] on input "False" at bounding box center [302, 70] width 5 height 4
radio input "true"
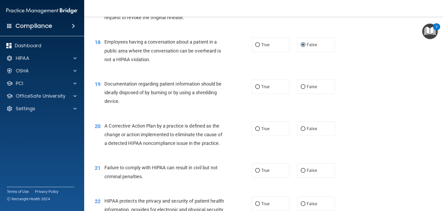
scroll to position [710, 0]
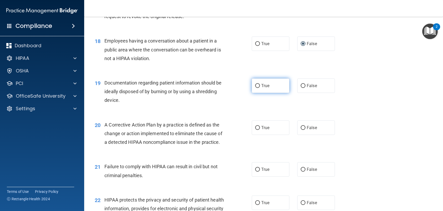
drag, startPoint x: 256, startPoint y: 102, endPoint x: 226, endPoint y: 110, distance: 30.7
click at [255, 88] on input "True" at bounding box center [257, 86] width 5 height 4
radio input "true"
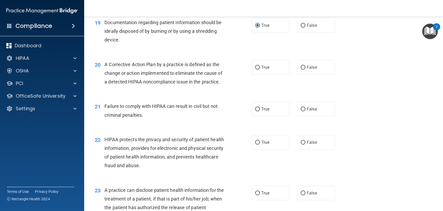
scroll to position [771, 0]
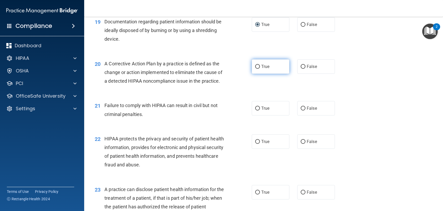
click at [255, 69] on input "True" at bounding box center [257, 67] width 5 height 4
radio input "true"
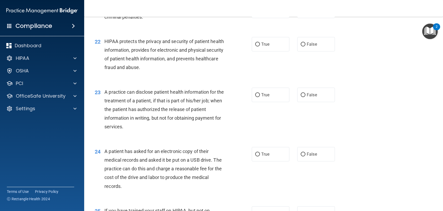
scroll to position [867, 0]
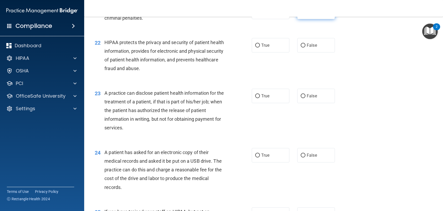
click at [301, 14] on input "False" at bounding box center [302, 12] width 5 height 4
radio input "true"
click at [255, 48] on input "True" at bounding box center [257, 46] width 5 height 4
radio input "true"
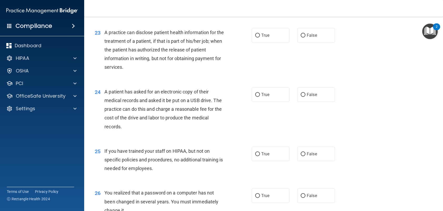
scroll to position [929, 0]
click at [300, 37] on input "False" at bounding box center [302, 35] width 5 height 4
radio input "true"
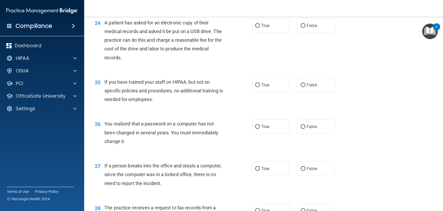
scroll to position [999, 0]
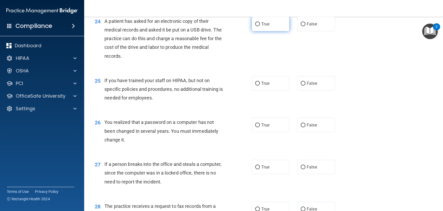
drag, startPoint x: 255, startPoint y: 49, endPoint x: 240, endPoint y: 60, distance: 18.2
click at [255, 26] on input "True" at bounding box center [257, 24] width 5 height 4
radio input "true"
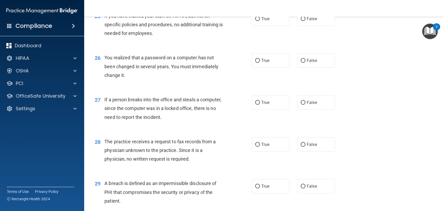
scroll to position [1069, 0]
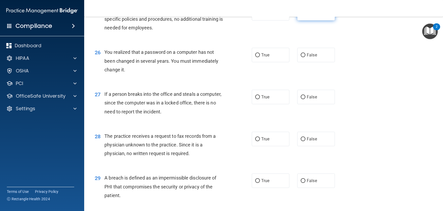
click at [300, 16] on input "False" at bounding box center [302, 14] width 5 height 4
radio input "true"
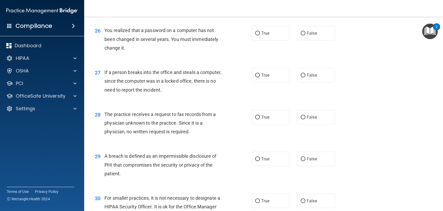
scroll to position [1095, 0]
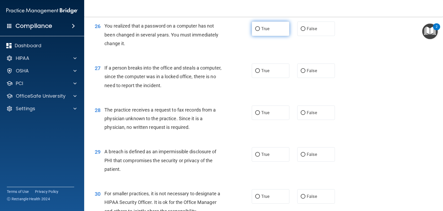
click at [253, 36] on label "True" at bounding box center [271, 29] width 38 height 14
click at [255, 31] on input "True" at bounding box center [257, 29] width 5 height 4
radio input "true"
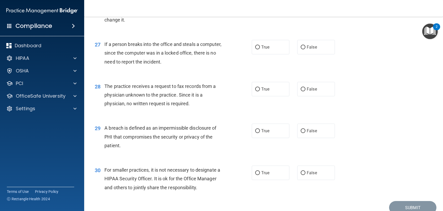
scroll to position [1130, 0]
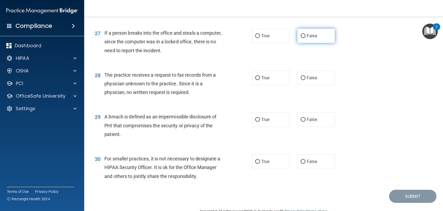
click at [300, 38] on input "False" at bounding box center [302, 36] width 5 height 4
radio input "true"
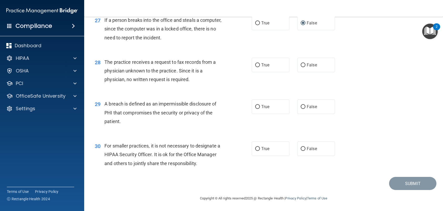
scroll to position [1156, 0]
click at [302, 67] on input "False" at bounding box center [302, 65] width 5 height 4
radio input "true"
click at [255, 109] on input "True" at bounding box center [257, 107] width 5 height 4
radio input "true"
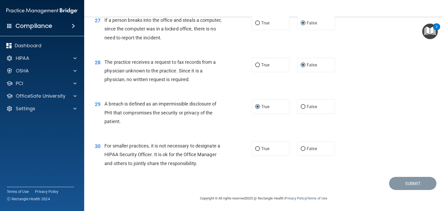
scroll to position [1169, 0]
click at [301, 148] on input "False" at bounding box center [302, 149] width 5 height 4
radio input "true"
click at [400, 180] on button "Submit" at bounding box center [412, 183] width 47 height 13
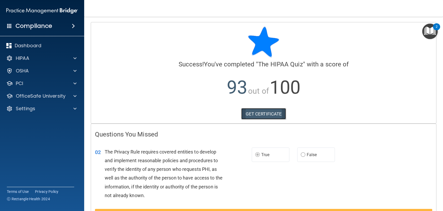
click at [254, 115] on link "GET CERTIFICATE" at bounding box center [263, 114] width 45 height 12
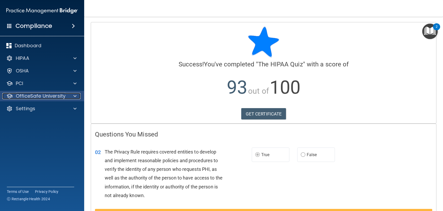
click at [38, 93] on p "OfficeSafe University" at bounding box center [41, 96] width 50 height 6
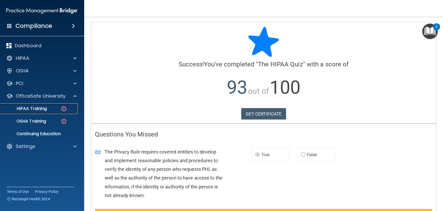
drag, startPoint x: 39, startPoint y: 111, endPoint x: 38, endPoint y: 107, distance: 3.7
click at [39, 110] on p "HIPAA Training" at bounding box center [24, 108] width 43 height 5
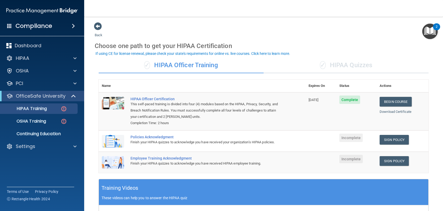
click at [341, 63] on div "✓ HIPAA Quizzes" at bounding box center [345, 66] width 165 height 16
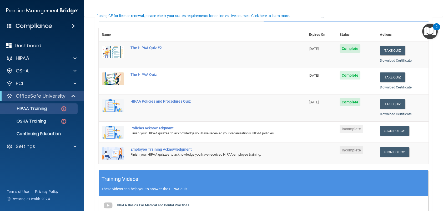
scroll to position [53, 0]
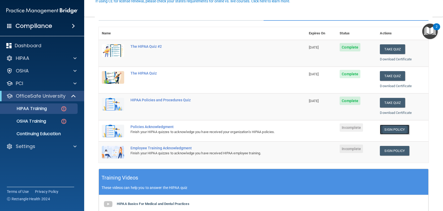
click at [388, 130] on link "Sign Policy" at bounding box center [394, 130] width 29 height 10
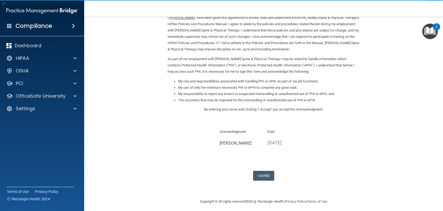
scroll to position [29, 0]
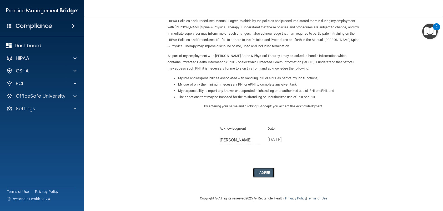
click at [261, 173] on button "I Agree" at bounding box center [263, 173] width 21 height 10
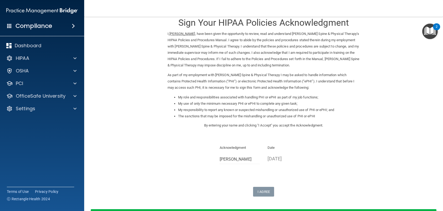
scroll to position [0, 0]
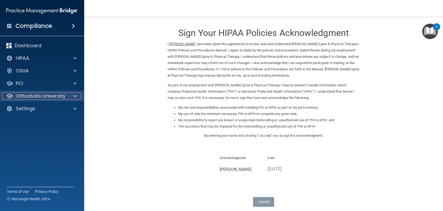
click at [48, 95] on p "OfficeSafe University" at bounding box center [41, 96] width 50 height 6
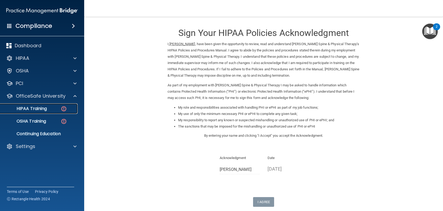
click at [43, 107] on p "HIPAA Training" at bounding box center [24, 108] width 43 height 5
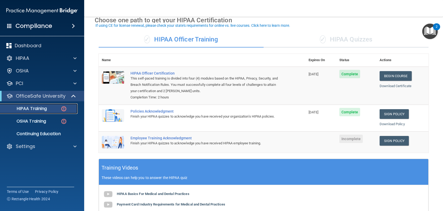
scroll to position [35, 0]
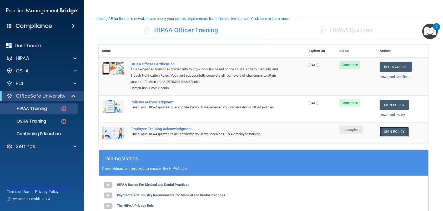
click at [392, 132] on link "Sign Policy" at bounding box center [393, 132] width 29 height 10
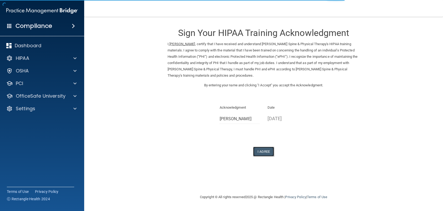
click at [259, 150] on button "I Agree" at bounding box center [263, 152] width 21 height 10
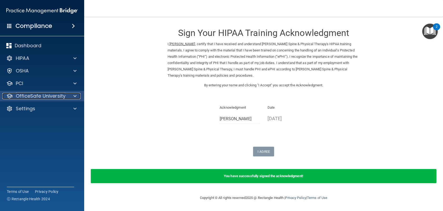
click at [45, 96] on p "OfficeSafe University" at bounding box center [41, 96] width 50 height 6
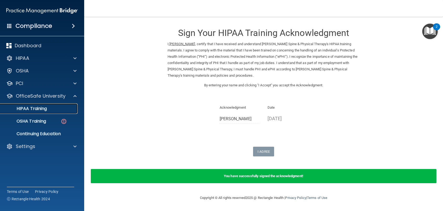
click at [42, 108] on p "HIPAA Training" at bounding box center [24, 108] width 43 height 5
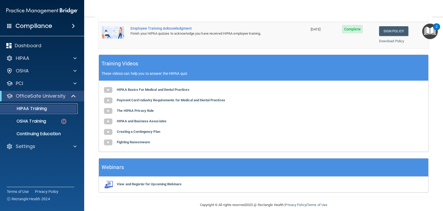
scroll to position [134, 0]
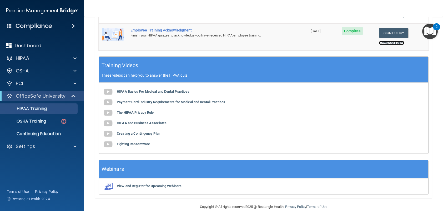
click at [387, 43] on link "Download Policy" at bounding box center [391, 43] width 25 height 4
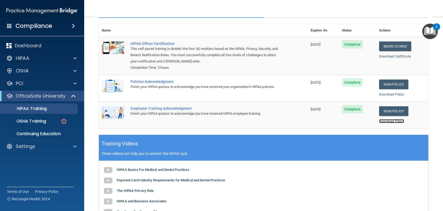
scroll to position [37, 0]
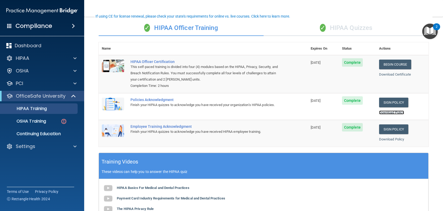
click at [383, 112] on link "Download Policy" at bounding box center [391, 113] width 25 height 4
drag, startPoint x: 356, startPoint y: 28, endPoint x: 352, endPoint y: 30, distance: 4.8
click at [356, 28] on div "✓ HIPAA Quizzes" at bounding box center [345, 28] width 165 height 16
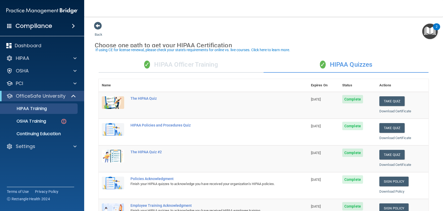
scroll to position [0, 0]
